Goal: Navigation & Orientation: Go to known website

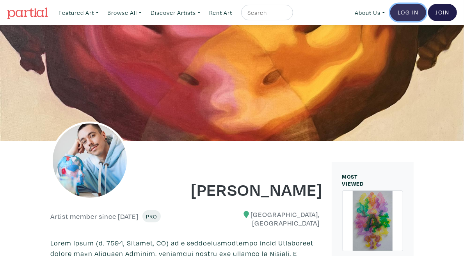
click at [409, 18] on link "Log In" at bounding box center [408, 12] width 36 height 17
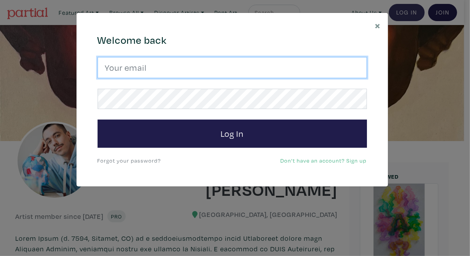
type input "[EMAIL_ADDRESS][DOMAIN_NAME]"
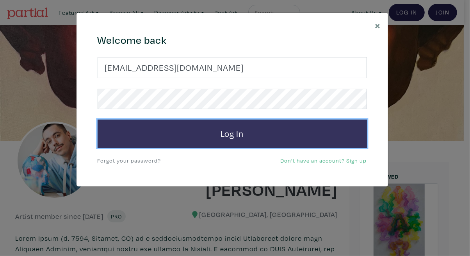
click at [238, 127] on button "Log In" at bounding box center [232, 133] width 269 height 28
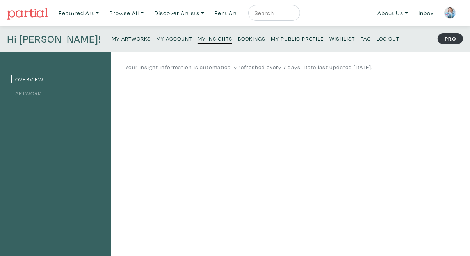
click at [24, 11] on img at bounding box center [27, 14] width 41 height 12
